Goal: Information Seeking & Learning: Understand process/instructions

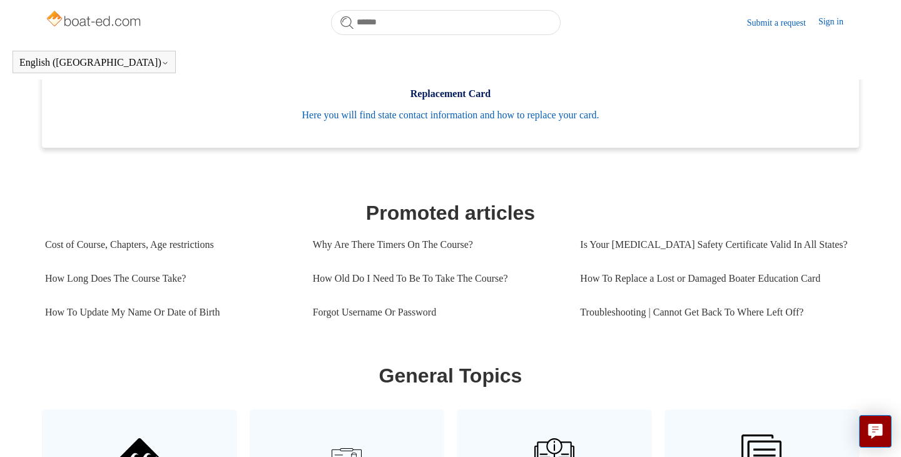
scroll to position [423, 0]
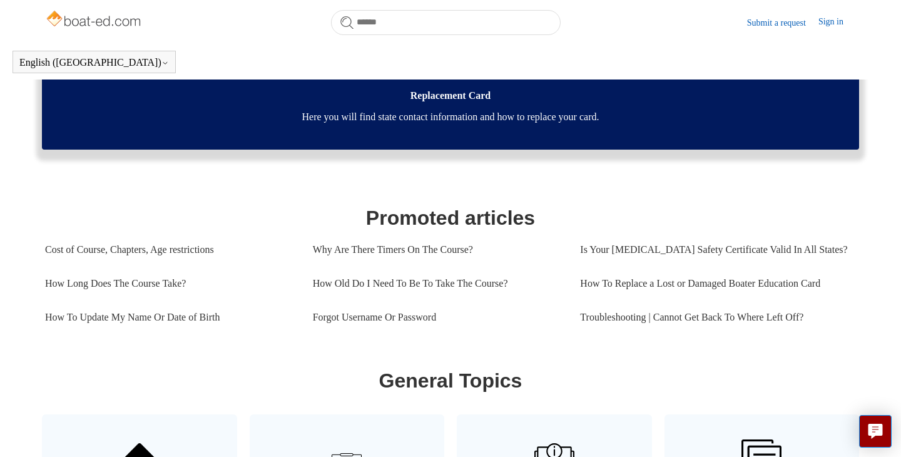
click at [493, 117] on span "Here you will find state contact information and how to replace your card." at bounding box center [451, 117] width 780 height 15
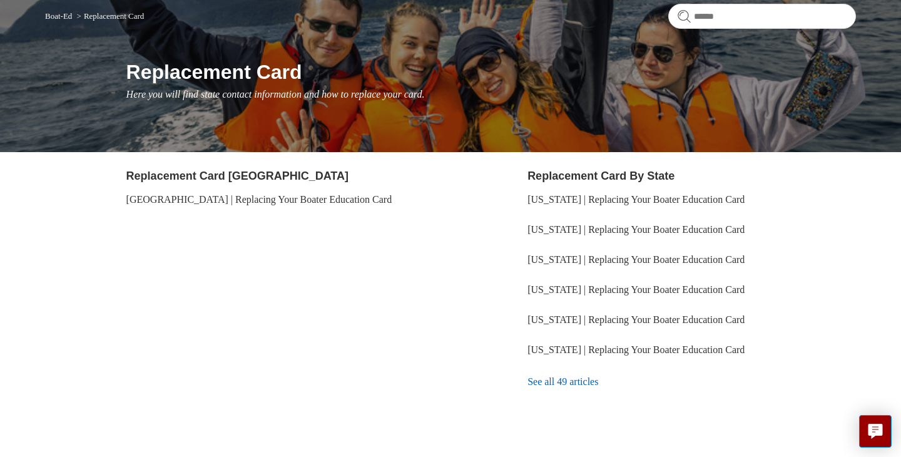
scroll to position [146, 0]
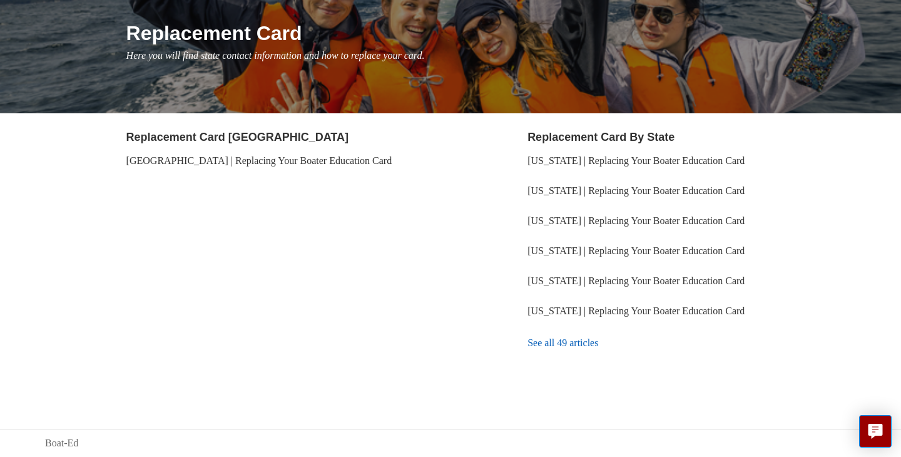
click at [548, 344] on link "See all 49 articles" at bounding box center [692, 343] width 329 height 34
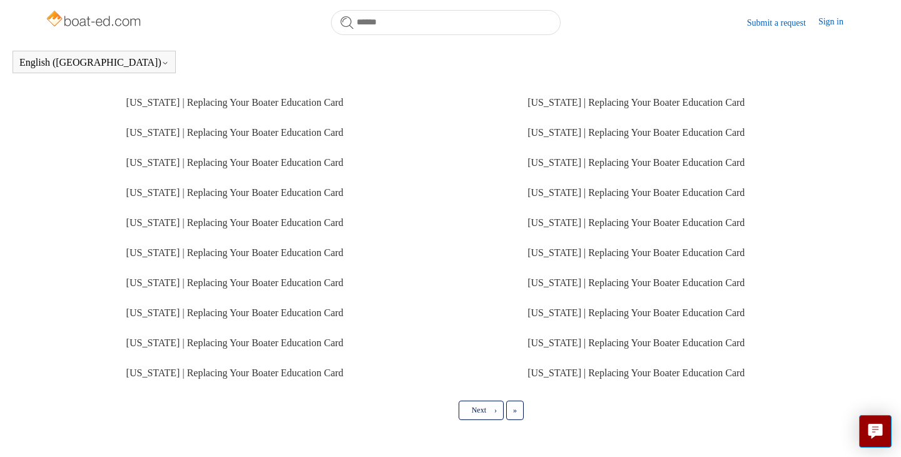
scroll to position [250, 0]
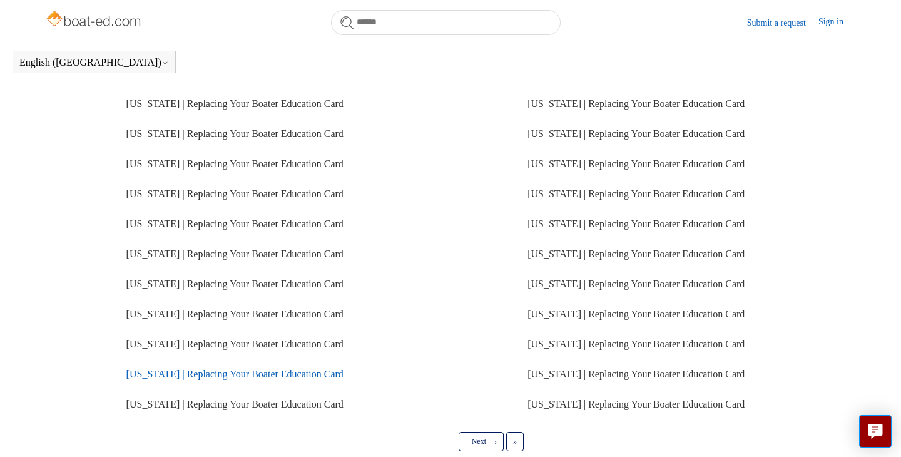
click at [270, 375] on link "[US_STATE] | Replacing Your Boater Education Card" at bounding box center [234, 374] width 217 height 11
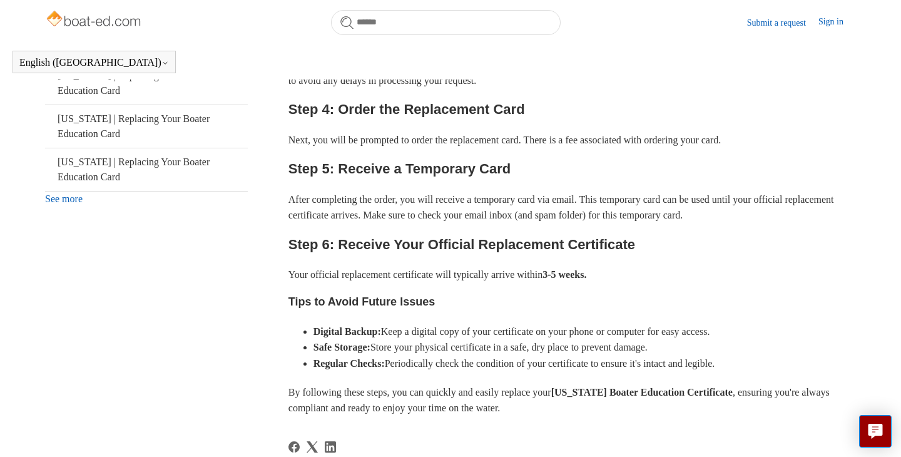
scroll to position [485, 0]
drag, startPoint x: 574, startPoint y: 391, endPoint x: 766, endPoint y: 394, distance: 191.6
click at [733, 394] on strong "Minnesota Boater Education Certificate" at bounding box center [643, 391] width 182 height 11
copy strong "Minnesota Boater Education Certifica"
